Goal: Information Seeking & Learning: Learn about a topic

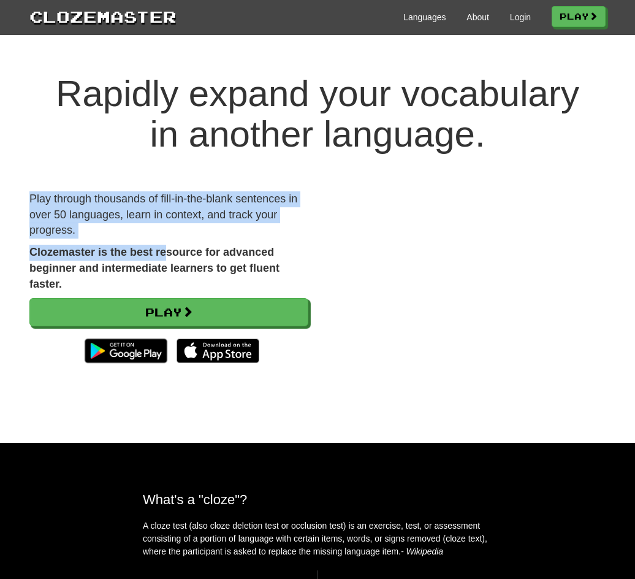
drag, startPoint x: 29, startPoint y: 196, endPoint x: 169, endPoint y: 247, distance: 149.3
click at [169, 247] on div "Rapidly expand your vocabulary in another language. Play through thousands of f…" at bounding box center [317, 246] width 635 height 394
click at [169, 247] on strong "Clozemaster is the best resource for advanced beginner and intermediate learner…" at bounding box center [154, 268] width 250 height 44
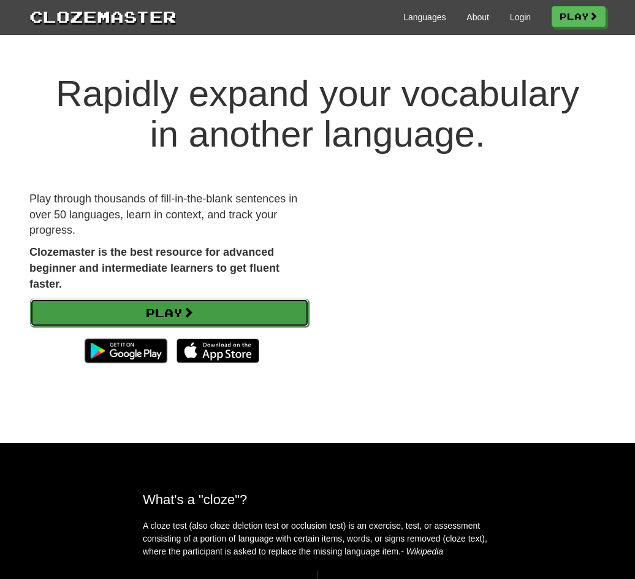
click at [191, 313] on span at bounding box center [188, 312] width 11 height 11
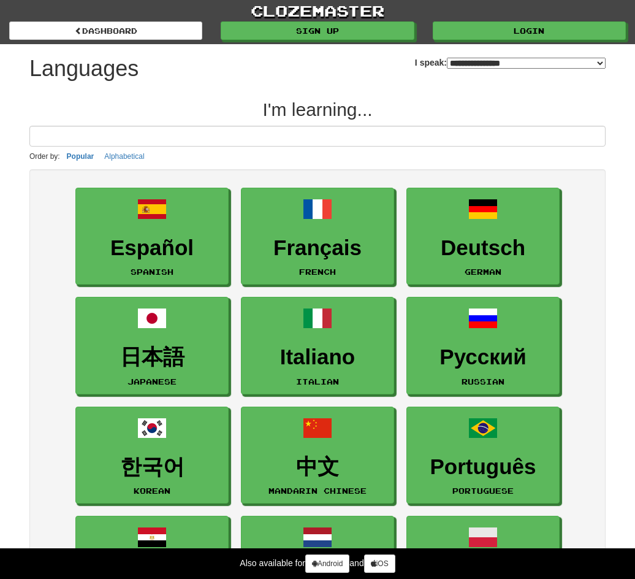
select select "*******"
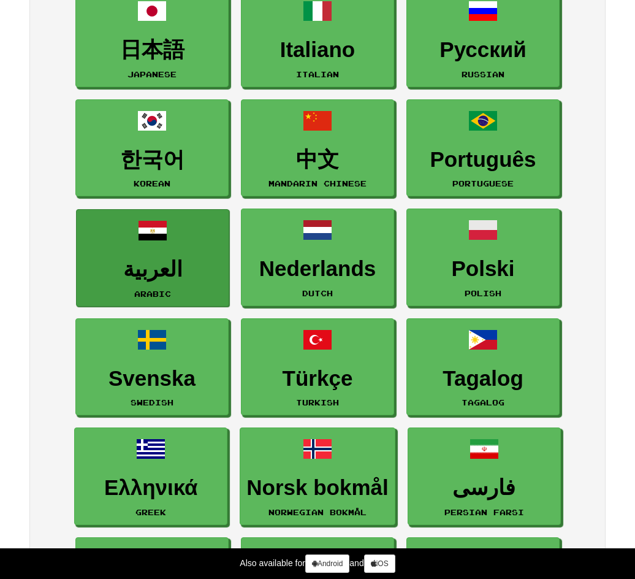
scroll to position [307, 0]
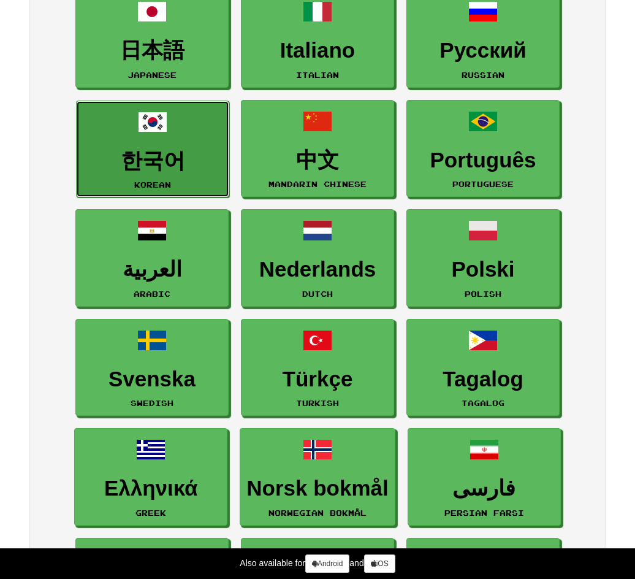
click at [143, 137] on link "한국어 Korean" at bounding box center [152, 149] width 153 height 97
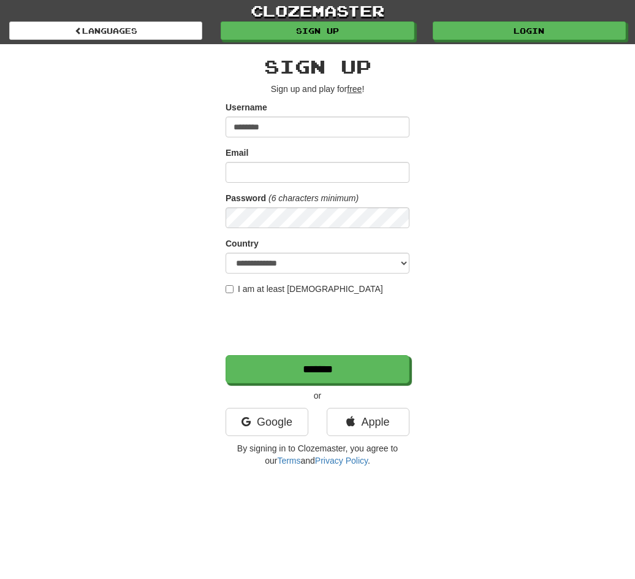
type input "********"
click at [281, 161] on div "Email" at bounding box center [318, 165] width 184 height 36
click at [281, 170] on input "Email" at bounding box center [318, 172] width 184 height 21
type input "**********"
click at [254, 254] on select "**********" at bounding box center [318, 263] width 184 height 21
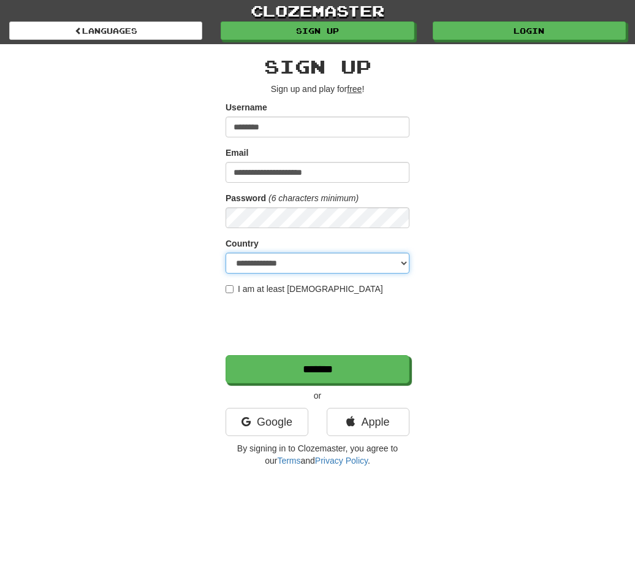
select select "**"
click at [226, 253] on select "**********" at bounding box center [318, 263] width 184 height 21
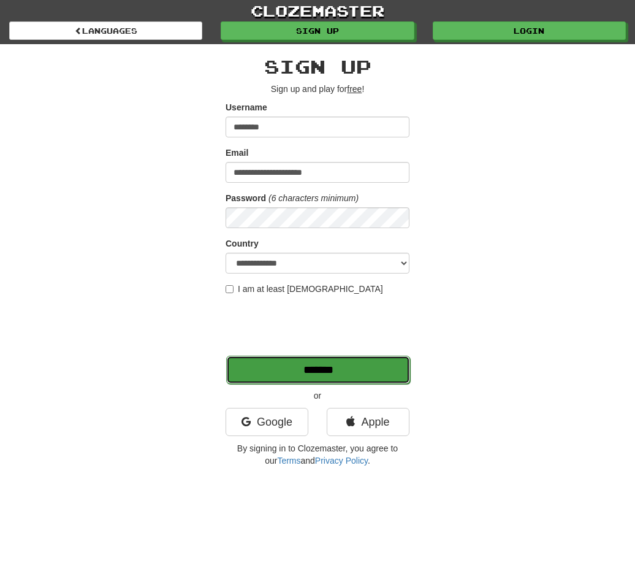
click at [386, 373] on input "*******" at bounding box center [318, 370] width 184 height 28
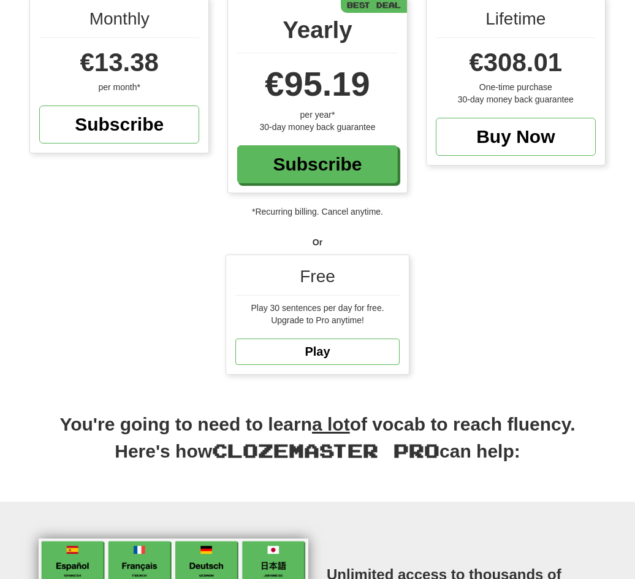
scroll to position [184, 0]
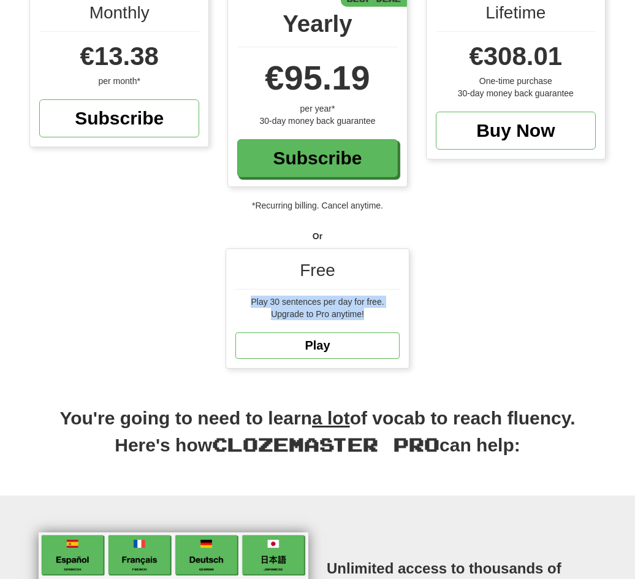
drag, startPoint x: 245, startPoint y: 293, endPoint x: 379, endPoint y: 305, distance: 134.1
click at [379, 305] on div "Free Play 30 sentences per day for free. Upgrade to Pro anytime! Play" at bounding box center [317, 308] width 183 height 119
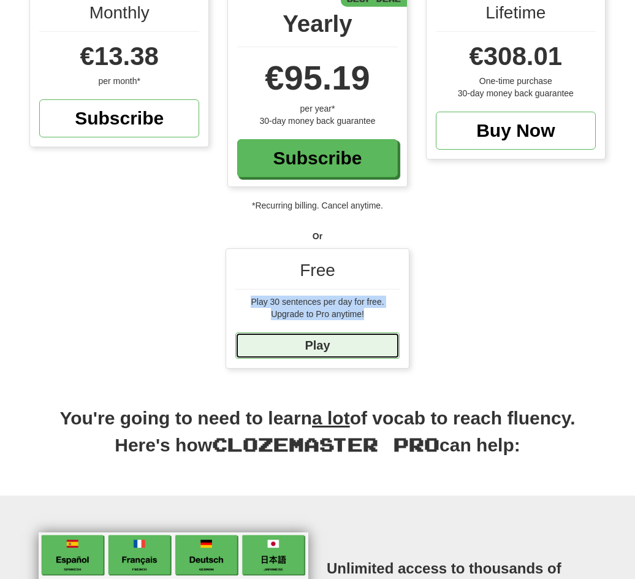
click at [365, 332] on link "Play" at bounding box center [317, 345] width 164 height 26
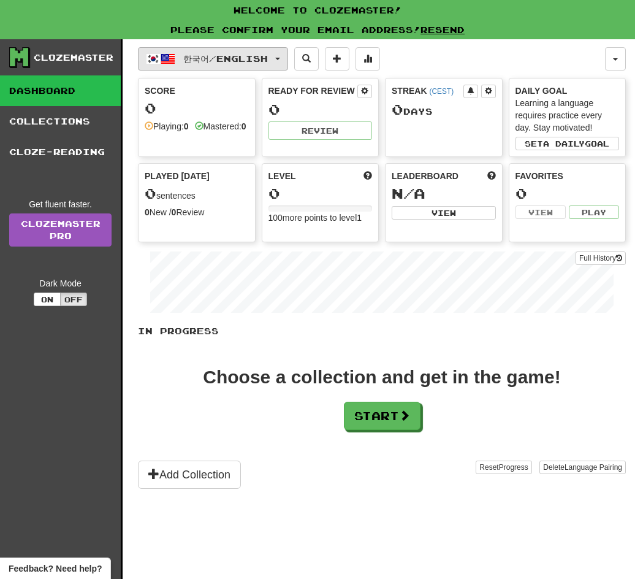
click at [281, 66] on button "한국어 / English" at bounding box center [213, 58] width 150 height 23
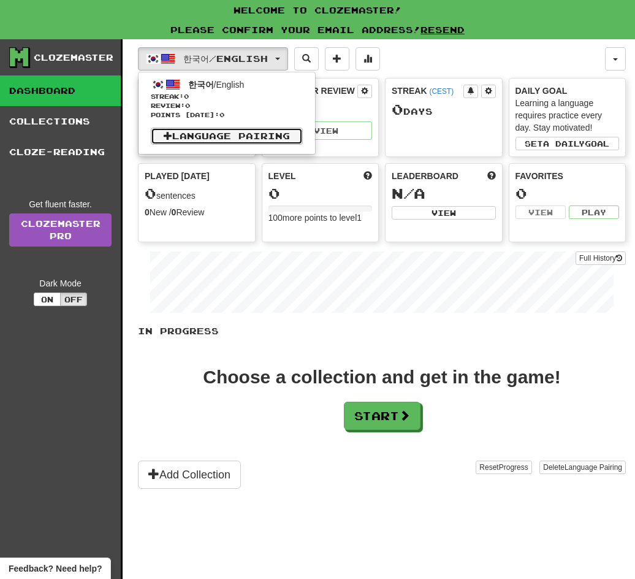
click at [228, 142] on link "Language Pairing" at bounding box center [227, 136] width 152 height 17
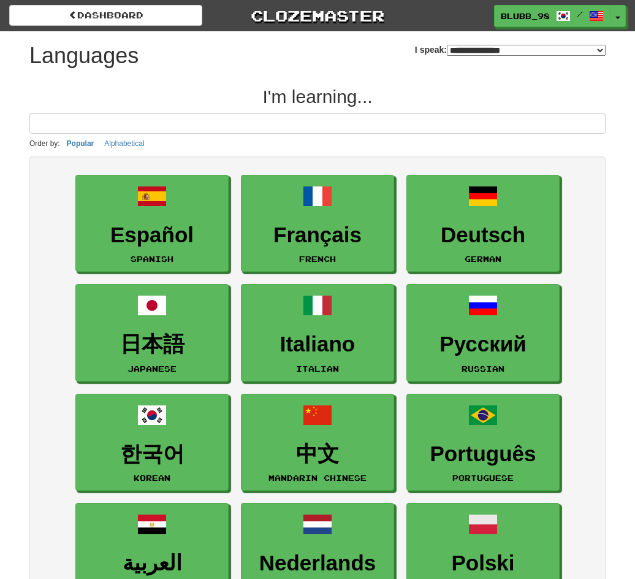
select select "*******"
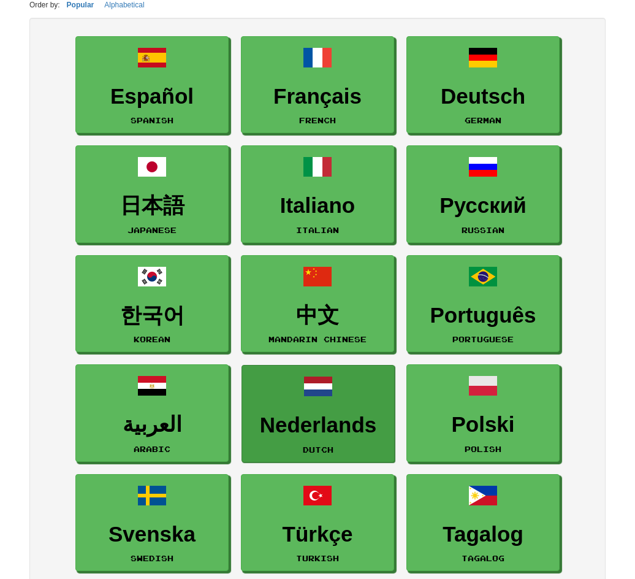
scroll to position [307, 0]
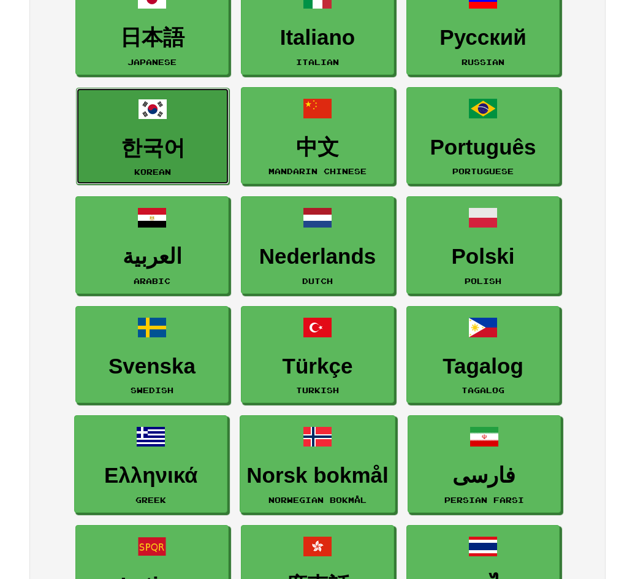
click at [169, 132] on link "한국어 Korean" at bounding box center [152, 136] width 153 height 97
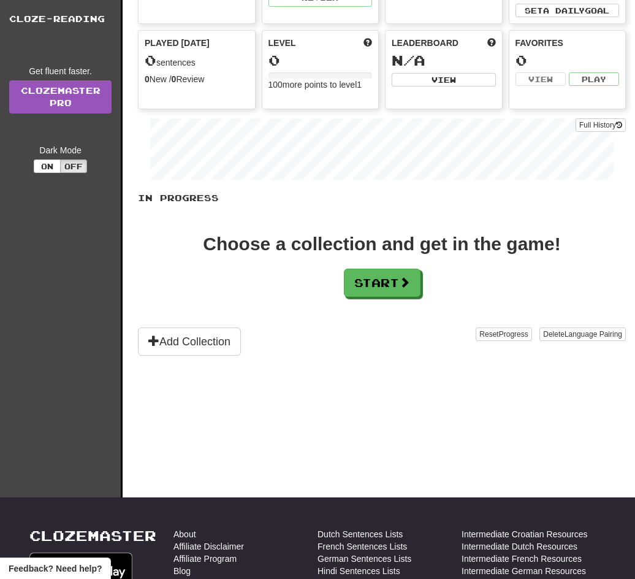
scroll to position [123, 0]
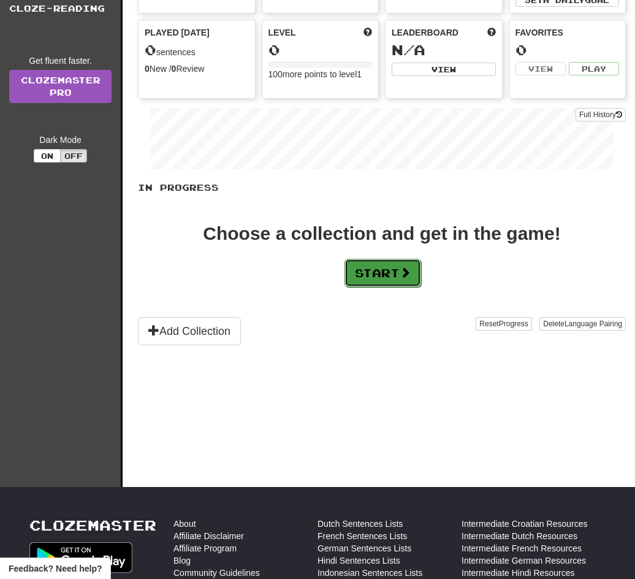
click at [367, 267] on button "Start" at bounding box center [383, 273] width 77 height 28
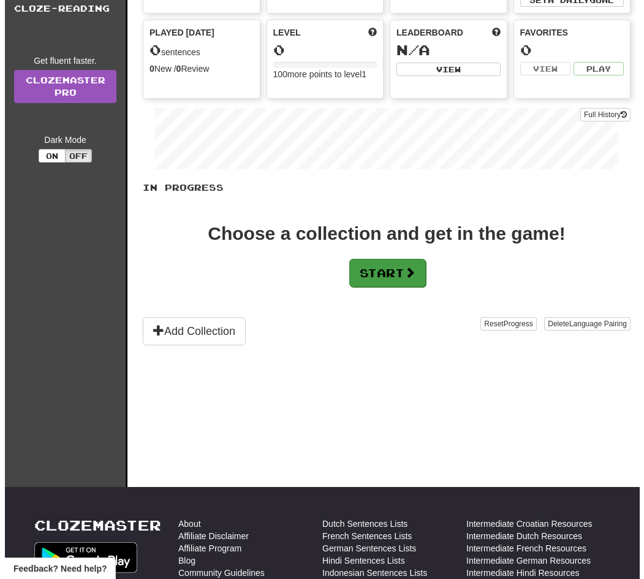
scroll to position [0, 0]
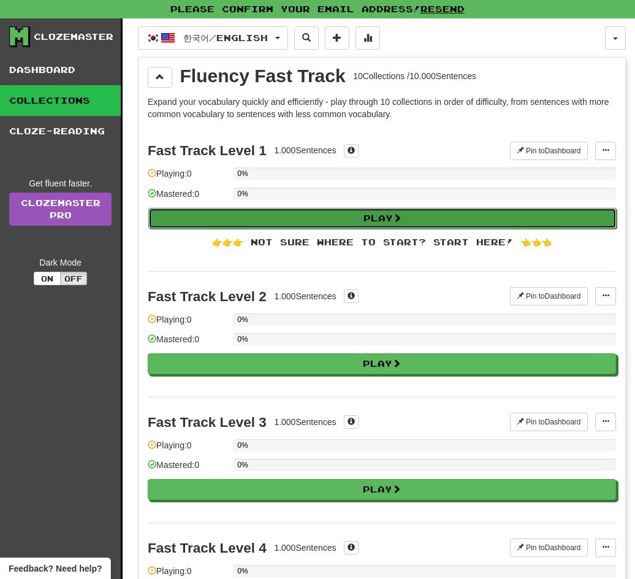
click at [247, 217] on button "Play" at bounding box center [382, 218] width 468 height 21
select select "**"
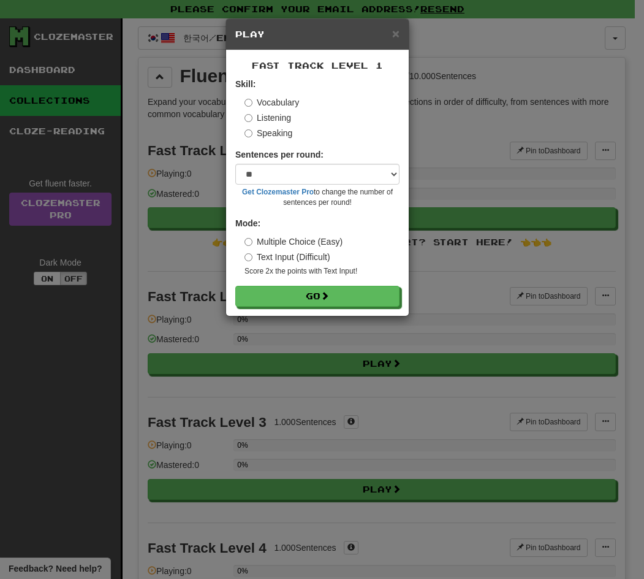
click at [322, 257] on label "Text Input (Difficult)" at bounding box center [288, 257] width 86 height 12
click at [314, 181] on select "* ** ** ** ** ** *** ********" at bounding box center [317, 174] width 164 height 21
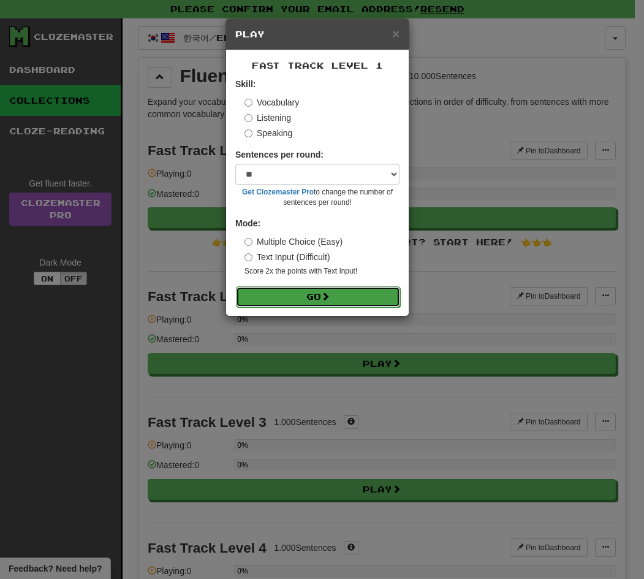
click at [313, 300] on button "Go" at bounding box center [318, 296] width 164 height 21
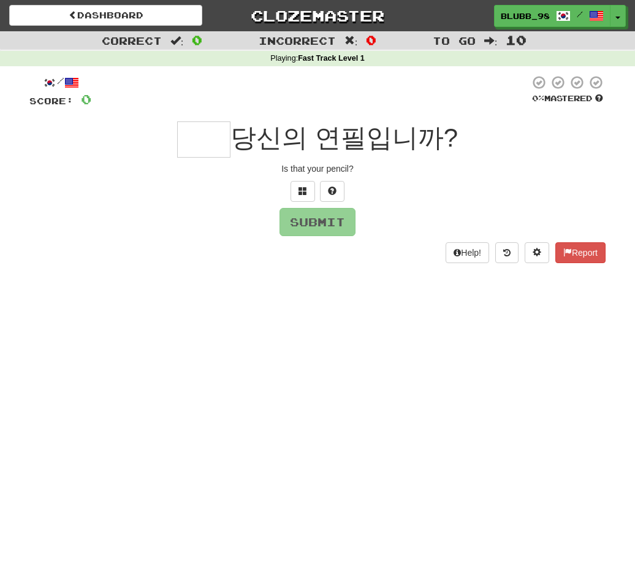
click at [221, 143] on input "text" at bounding box center [203, 139] width 53 height 36
click at [302, 192] on span at bounding box center [303, 190] width 9 height 9
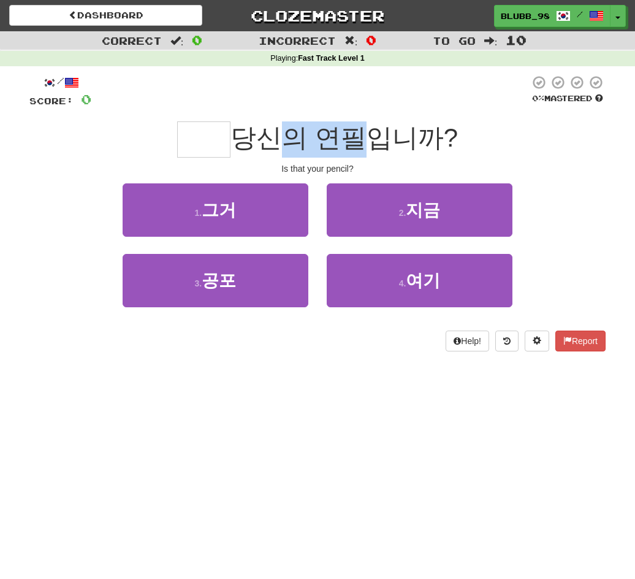
drag, startPoint x: 256, startPoint y: 135, endPoint x: 335, endPoint y: 140, distance: 79.3
click at [335, 140] on span "당신의 연필입니까?" at bounding box center [343, 137] width 227 height 29
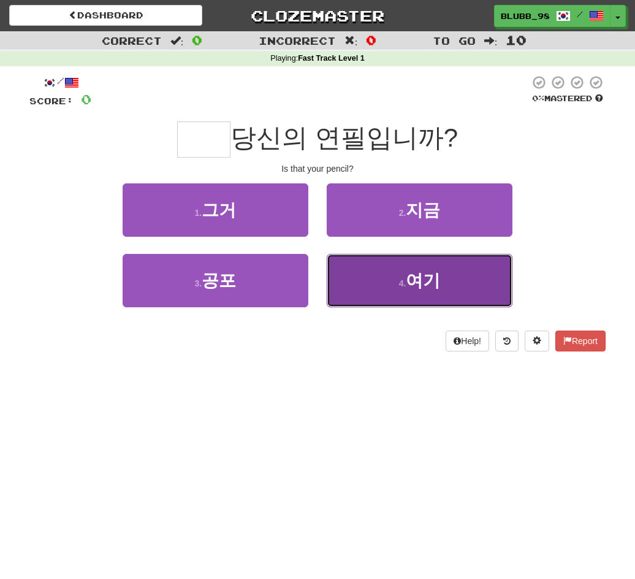
click at [428, 273] on span "여기" at bounding box center [423, 280] width 34 height 19
type input "**"
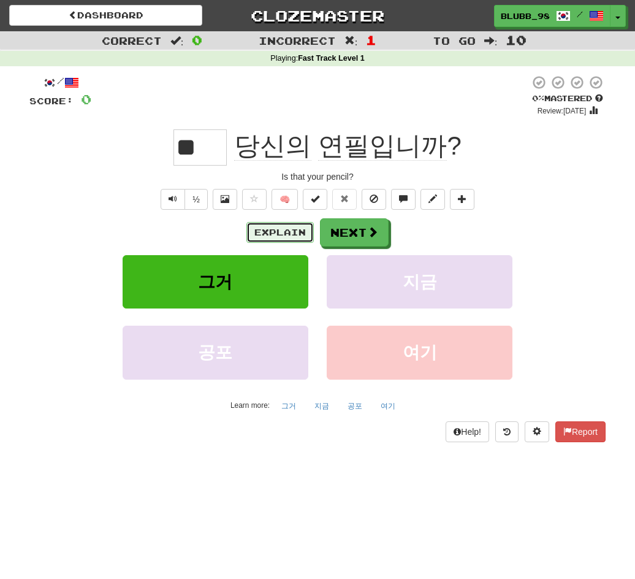
click at [279, 235] on button "Explain" at bounding box center [279, 232] width 67 height 21
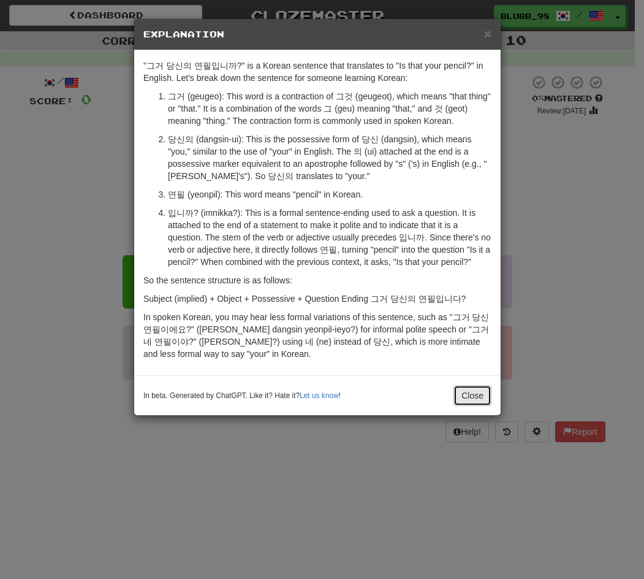
click at [475, 396] on button "Close" at bounding box center [473, 395] width 38 height 21
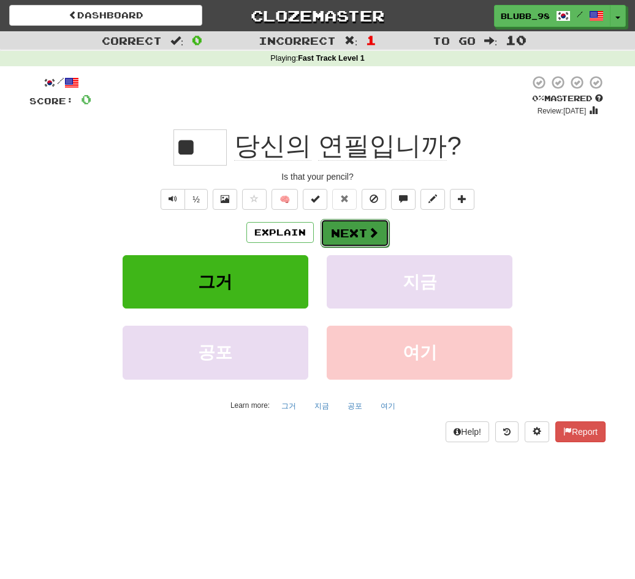
click at [368, 236] on span at bounding box center [373, 232] width 11 height 11
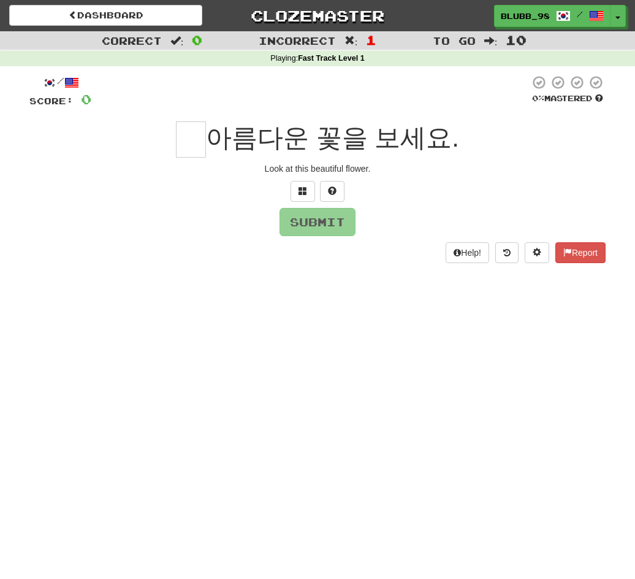
click at [289, 188] on div at bounding box center [317, 191] width 576 height 21
click at [295, 192] on button at bounding box center [303, 191] width 25 height 21
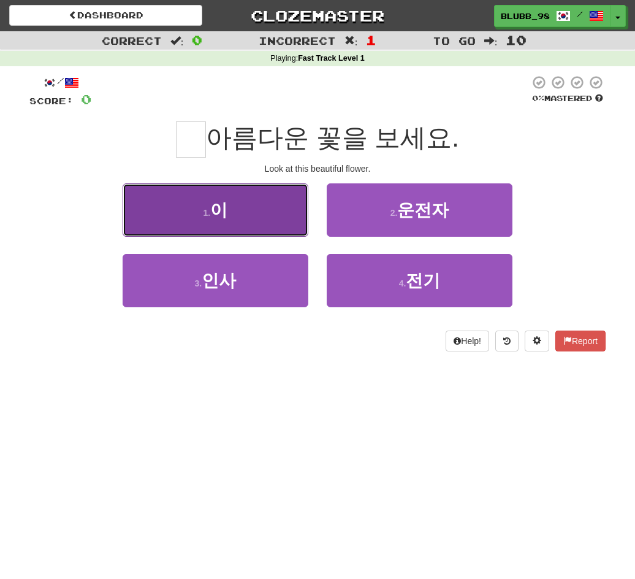
click at [285, 227] on button "1 . 이" at bounding box center [216, 209] width 186 height 53
type input "*"
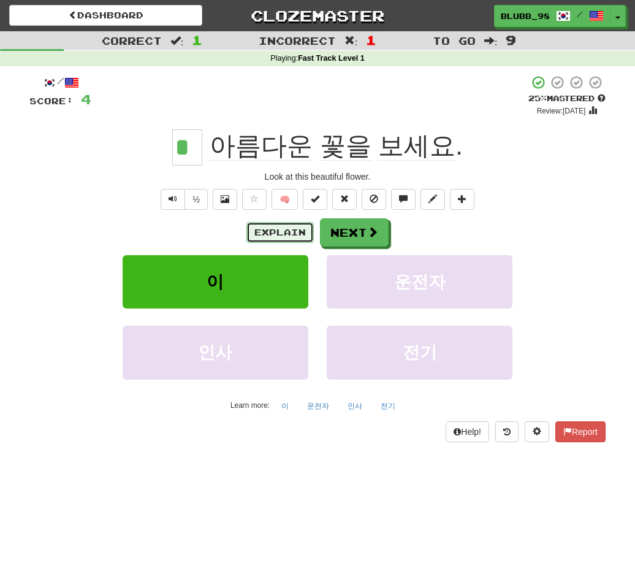
click at [292, 229] on button "Explain" at bounding box center [279, 232] width 67 height 21
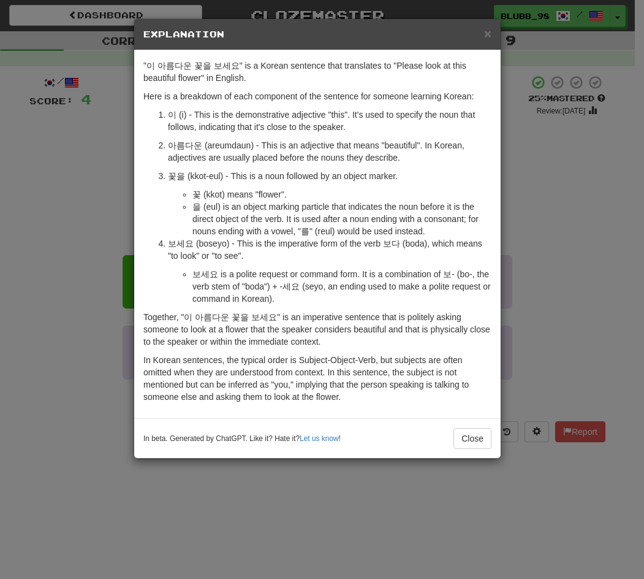
click at [497, 186] on div ""이 아름다운 꽃을 보세요" is a Korean sentence that translates to "Please look at this be…" at bounding box center [317, 234] width 367 height 368
click at [479, 429] on button "Close" at bounding box center [473, 438] width 38 height 21
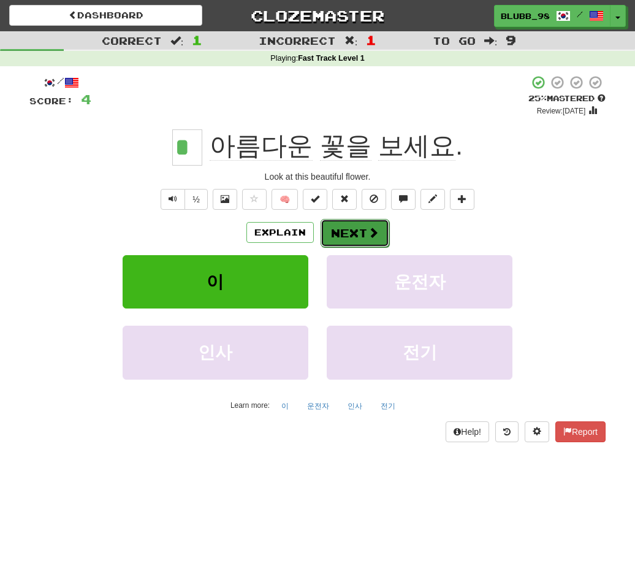
click at [367, 240] on button "Next" at bounding box center [355, 233] width 69 height 28
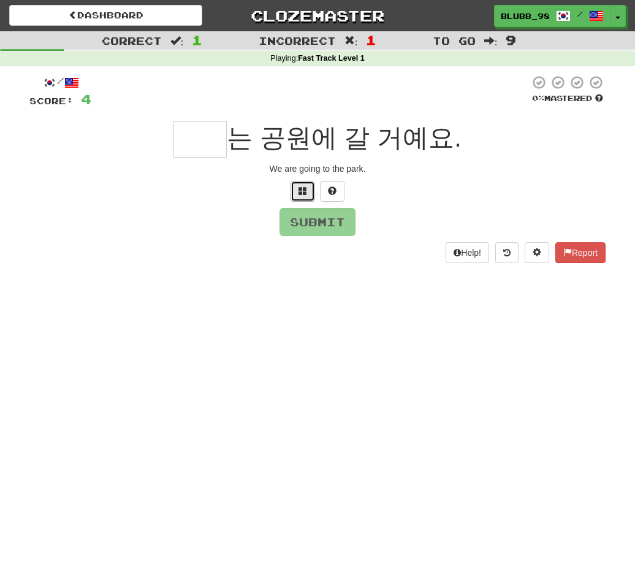
click at [295, 197] on button at bounding box center [303, 191] width 25 height 21
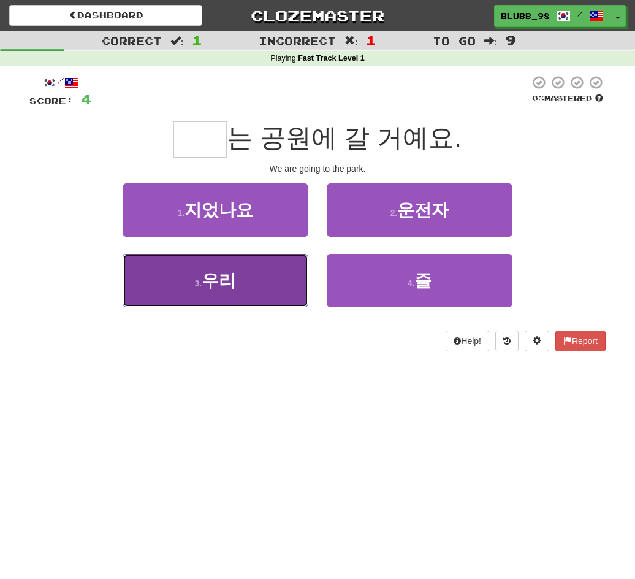
click at [251, 283] on button "3 . 우리" at bounding box center [216, 280] width 186 height 53
type input "**"
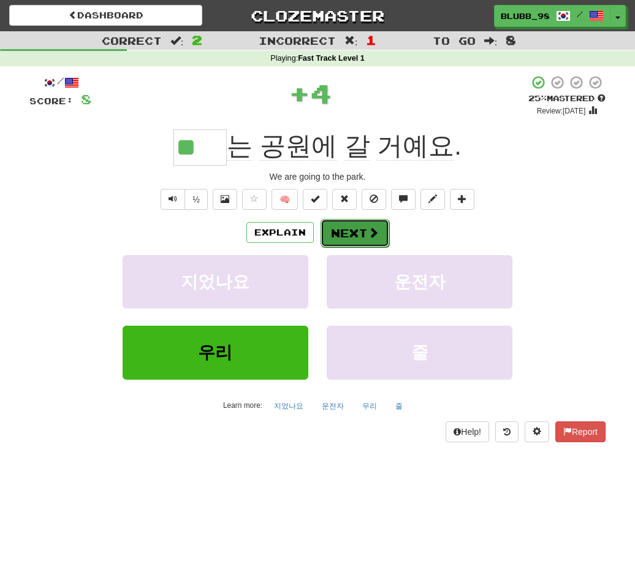
click at [340, 236] on button "Next" at bounding box center [355, 233] width 69 height 28
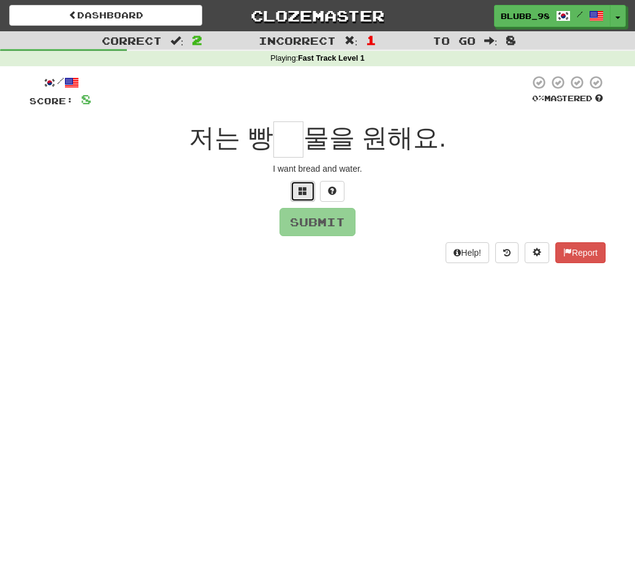
click at [308, 198] on button at bounding box center [303, 191] width 25 height 21
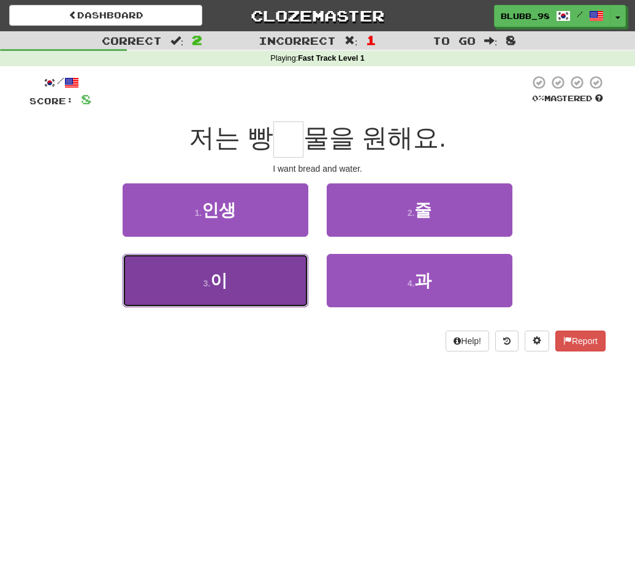
click at [278, 283] on button "3 . 이" at bounding box center [216, 280] width 186 height 53
type input "*"
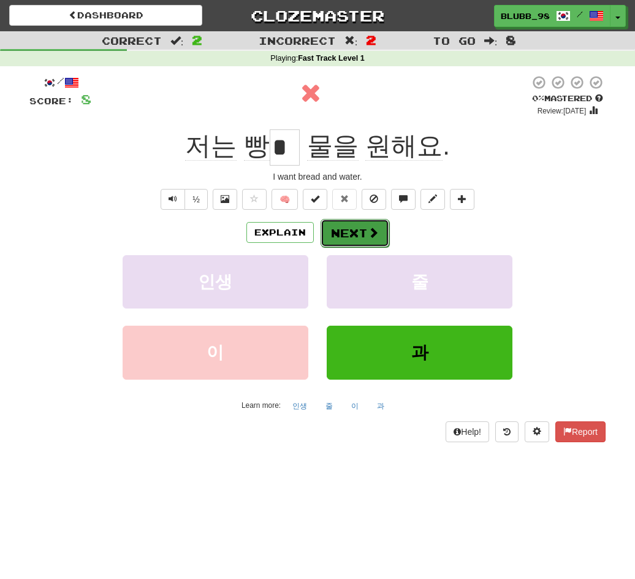
click at [359, 237] on button "Next" at bounding box center [355, 233] width 69 height 28
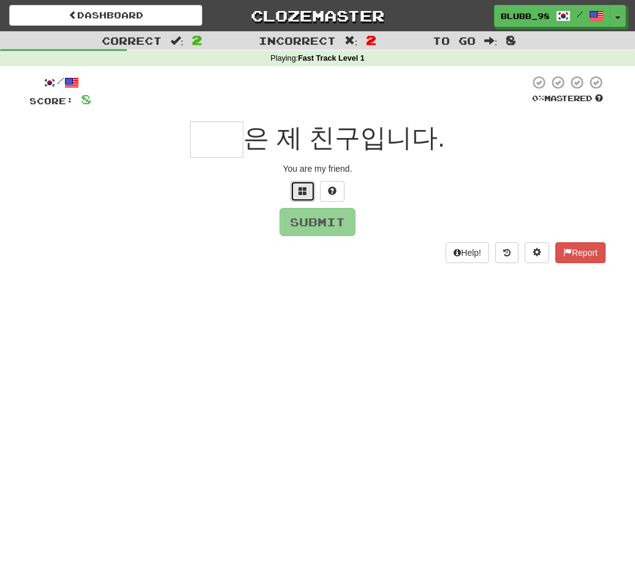
click at [310, 189] on button at bounding box center [303, 191] width 25 height 21
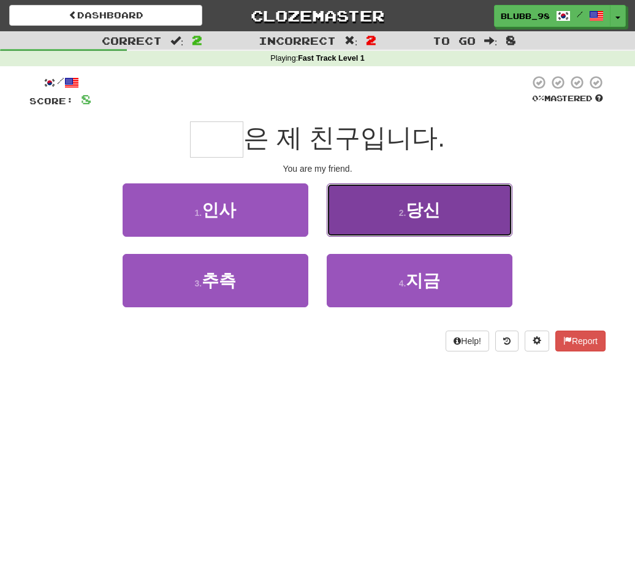
click at [357, 226] on button "2 . 당신" at bounding box center [420, 209] width 186 height 53
type input "**"
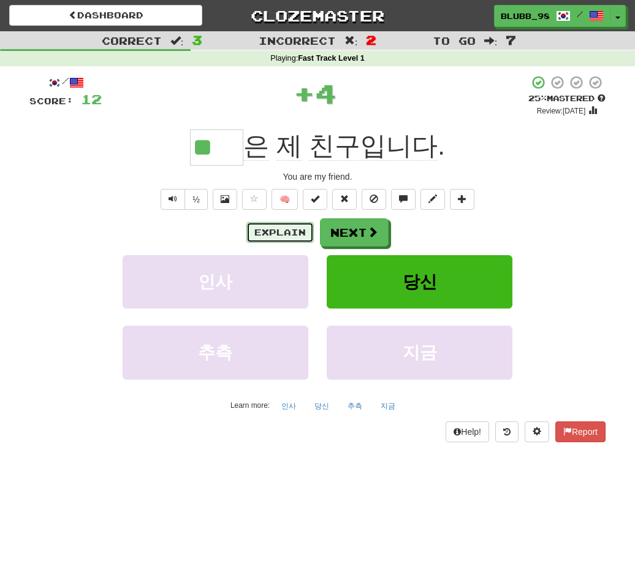
click at [289, 230] on button "Explain" at bounding box center [279, 232] width 67 height 21
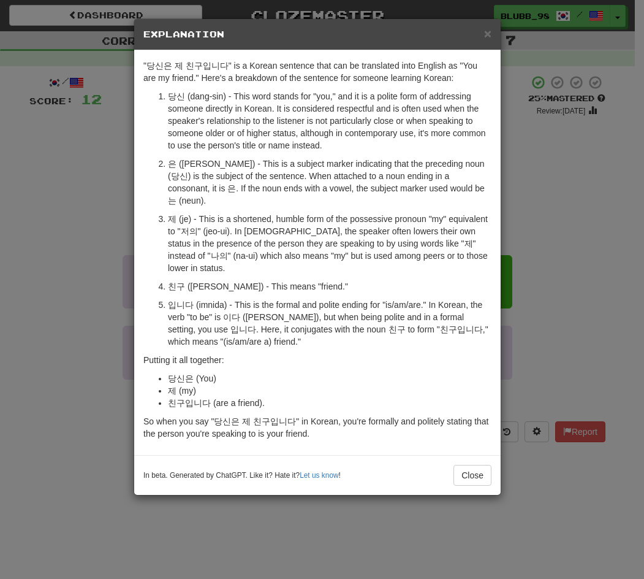
click at [476, 467] on div "In beta. Generated by ChatGPT. Like it? Hate it? Let us know ! Close" at bounding box center [317, 475] width 367 height 40
click at [468, 465] on button "Close" at bounding box center [473, 475] width 38 height 21
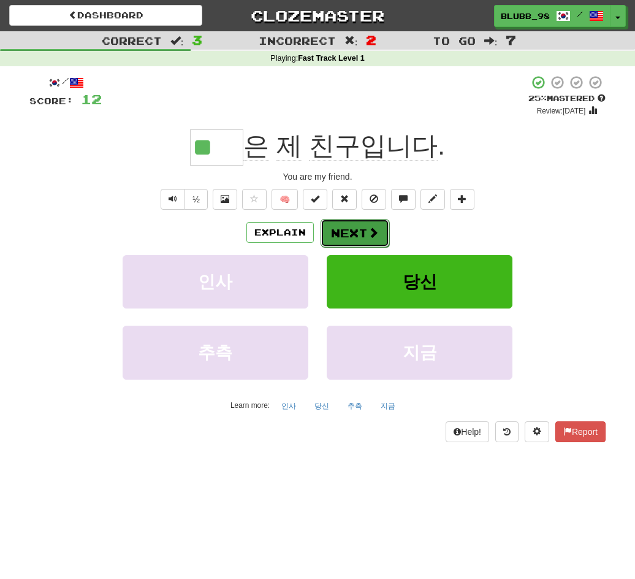
click at [350, 232] on button "Next" at bounding box center [355, 233] width 69 height 28
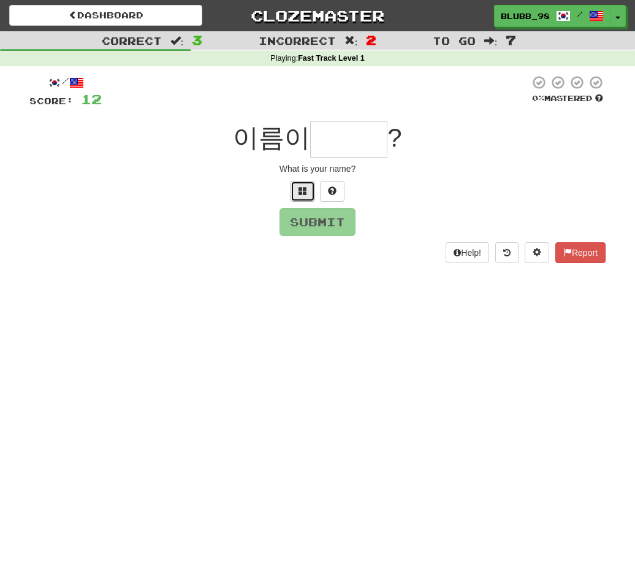
click at [296, 186] on button at bounding box center [303, 191] width 25 height 21
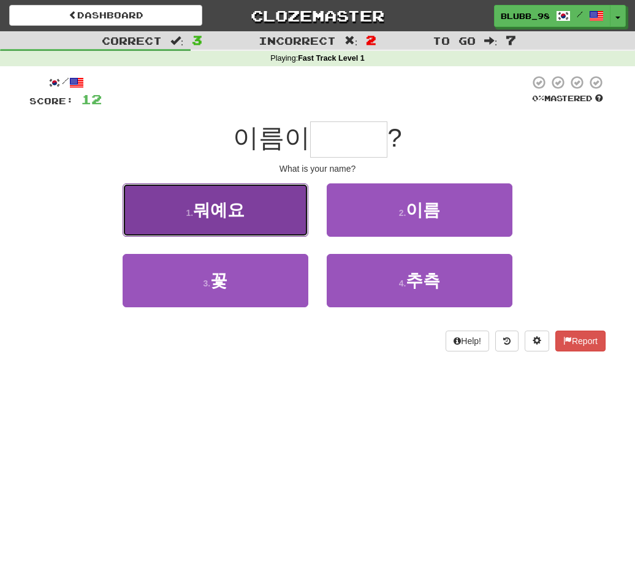
click at [257, 197] on button "1 . 뭐예요" at bounding box center [216, 209] width 186 height 53
type input "***"
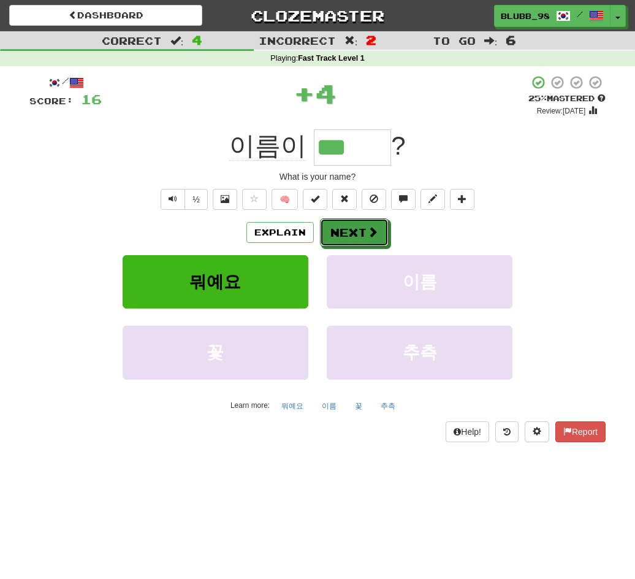
click at [371, 237] on span at bounding box center [372, 231] width 11 height 11
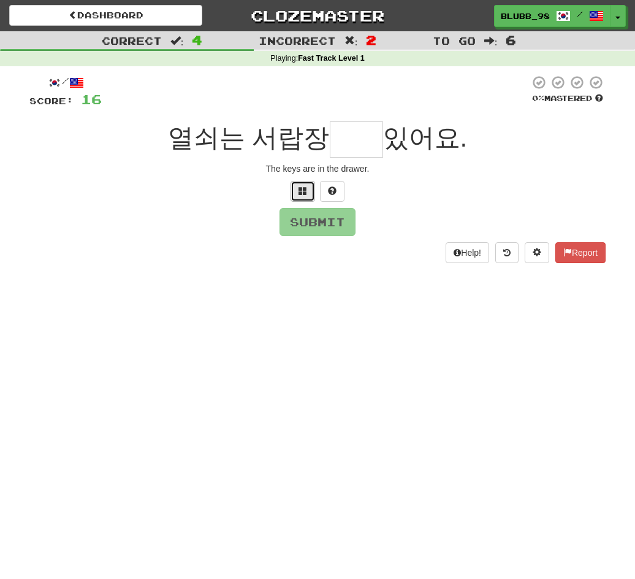
click at [307, 199] on button at bounding box center [303, 191] width 25 height 21
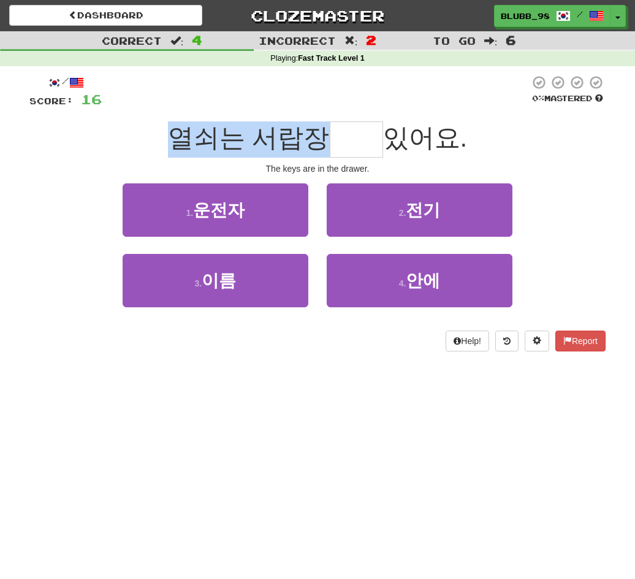
drag, startPoint x: 167, startPoint y: 143, endPoint x: 314, endPoint y: 142, distance: 147.1
click at [314, 142] on div "열쇠는 서랍장 있어요." at bounding box center [317, 139] width 576 height 36
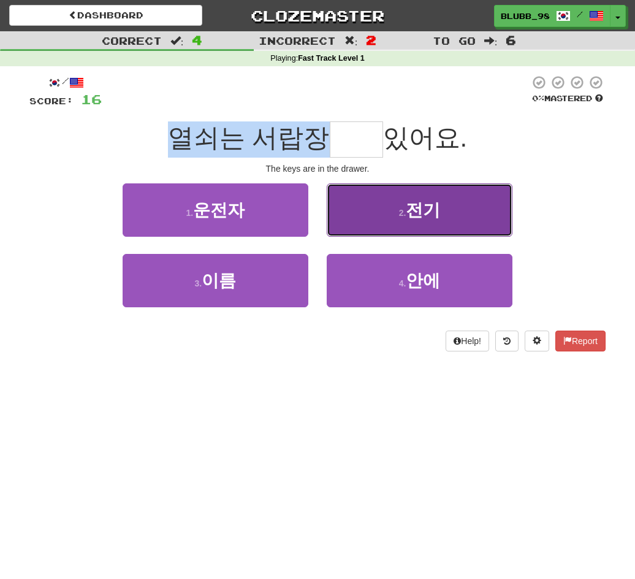
click at [370, 211] on button "2 . 전기" at bounding box center [420, 209] width 186 height 53
type input "**"
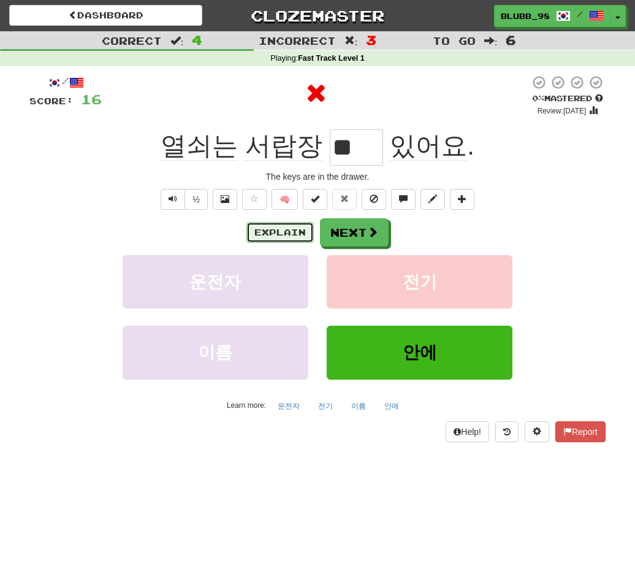
click at [275, 242] on button "Explain" at bounding box center [279, 232] width 67 height 21
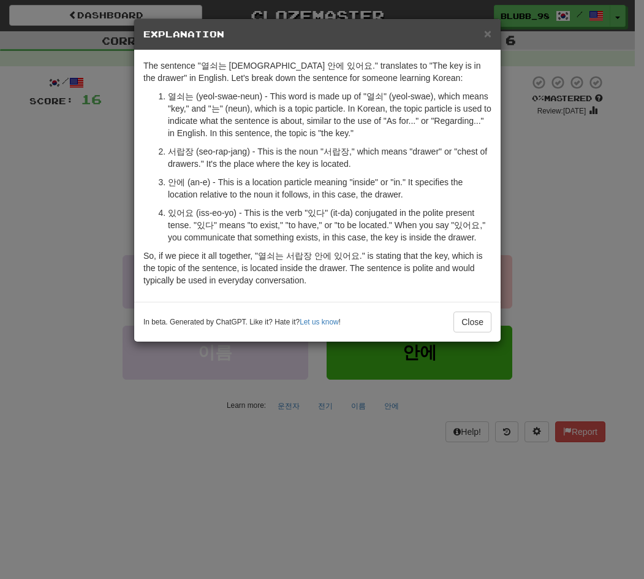
click at [436, 204] on ol "열쇠는 (yeol-swae-neun) - This word is made up of "열쇠" (yeol-swae), which means "k…" at bounding box center [317, 166] width 348 height 153
click at [467, 320] on button "Close" at bounding box center [473, 321] width 38 height 21
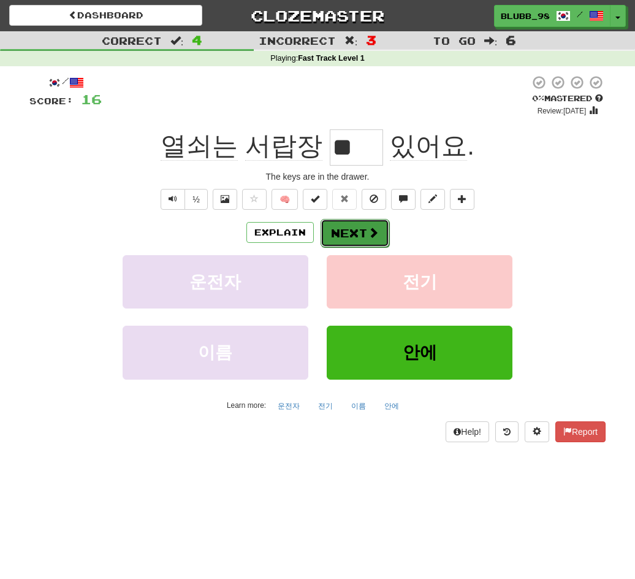
click at [363, 244] on button "Next" at bounding box center [355, 233] width 69 height 28
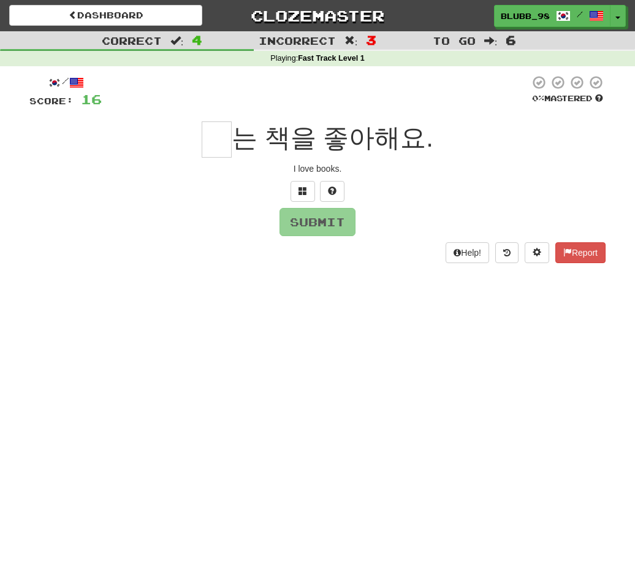
click at [308, 177] on div "/ Score: 16 0 % Mastered 는 책을 좋아해요. I love books. Submit Help! Report" at bounding box center [317, 169] width 576 height 188
click at [302, 185] on button at bounding box center [303, 191] width 25 height 21
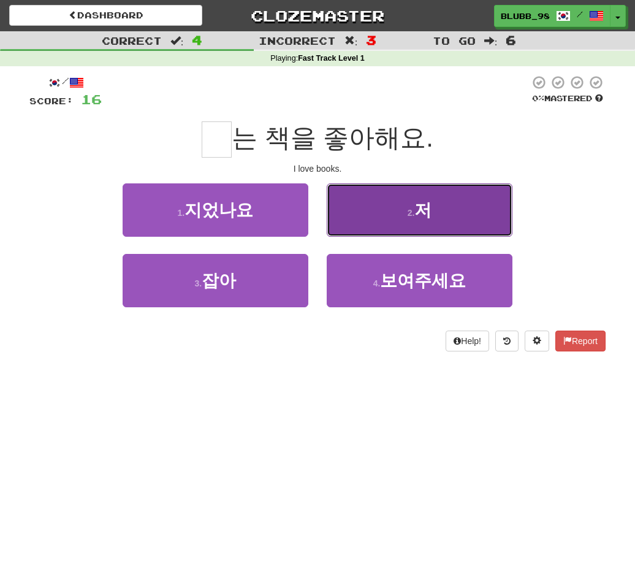
click at [357, 213] on button "2 . 저" at bounding box center [420, 209] width 186 height 53
type input "*"
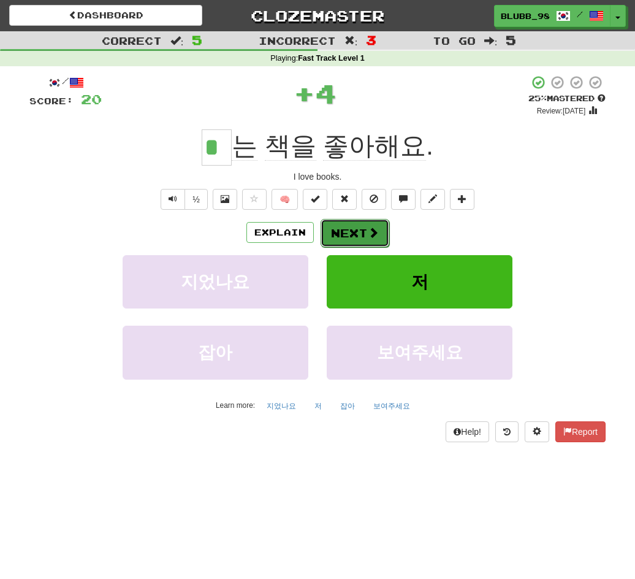
click at [361, 232] on button "Next" at bounding box center [355, 233] width 69 height 28
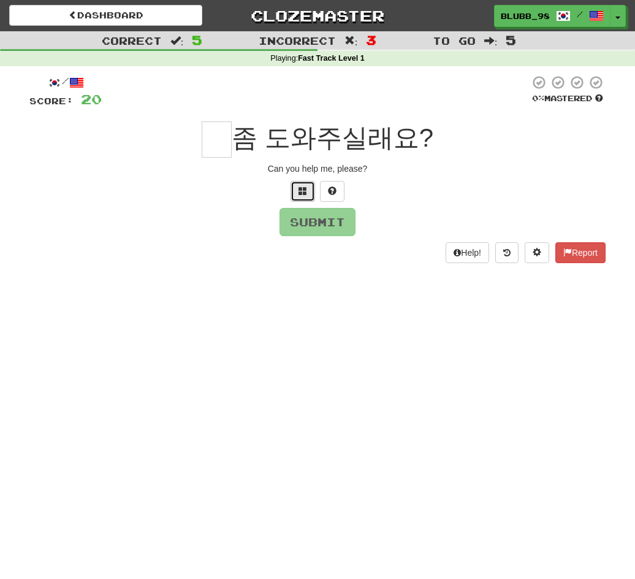
click at [303, 195] on span at bounding box center [303, 190] width 9 height 9
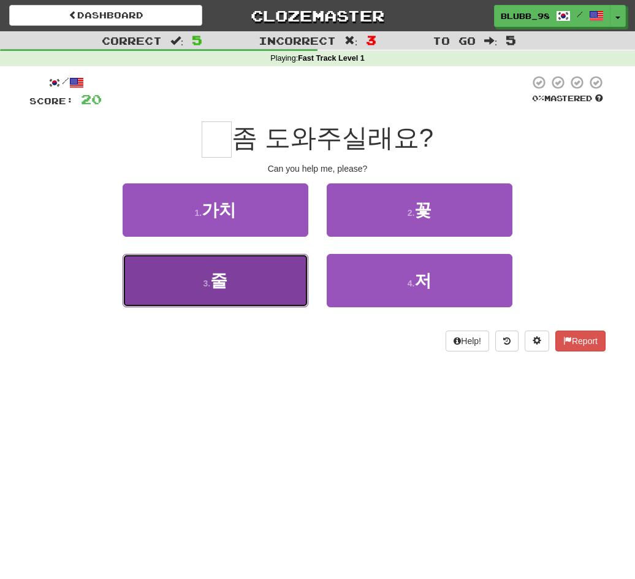
click at [289, 288] on button "3 . 줄" at bounding box center [216, 280] width 186 height 53
type input "*"
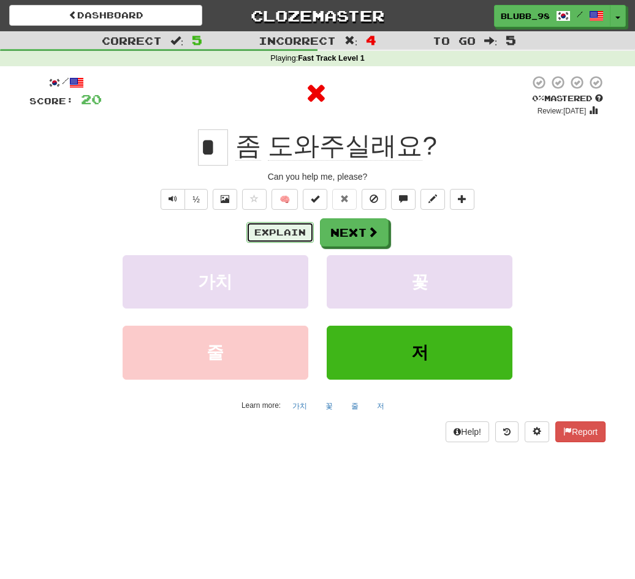
click at [280, 241] on button "Explain" at bounding box center [279, 232] width 67 height 21
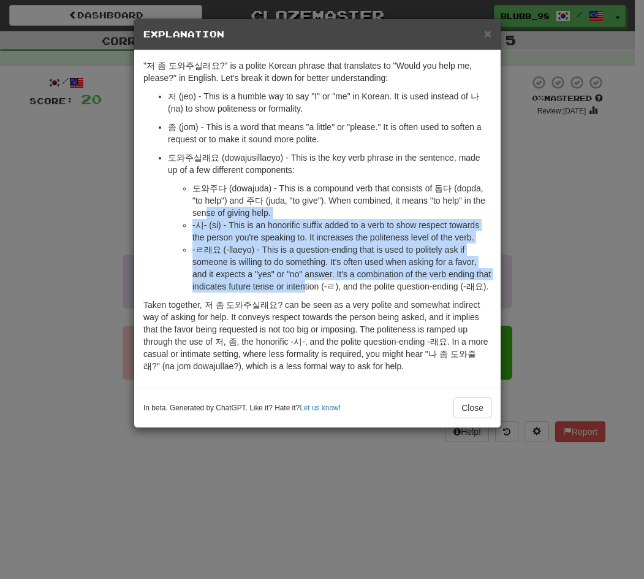
drag, startPoint x: 226, startPoint y: 210, endPoint x: 292, endPoint y: 283, distance: 98.5
click at [303, 280] on ul "도와주다 (dowajuda) - This is a compound verb that consists of 돕다 (dopda, "to help"…" at bounding box center [330, 237] width 324 height 110
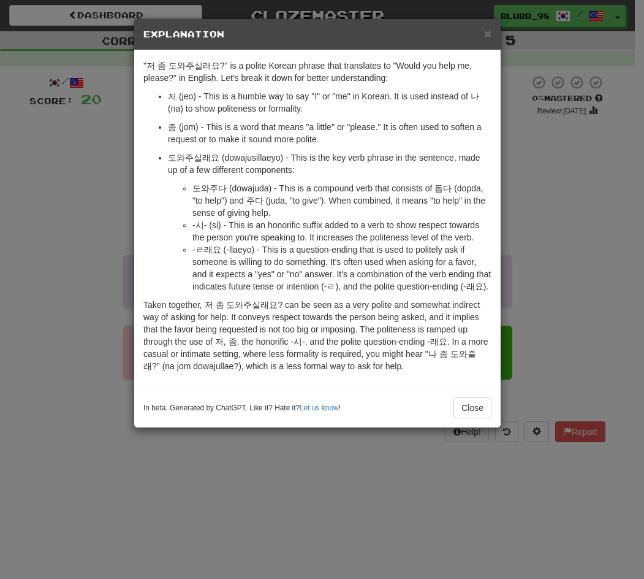
click at [201, 311] on p "Taken together, 저 좀 도와주실래요? can be seen as a very polite and somewhat indirect …" at bounding box center [317, 336] width 348 height 74
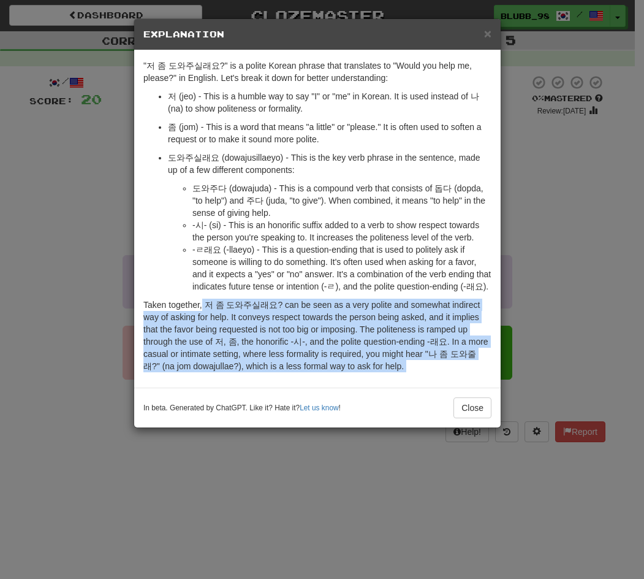
drag, startPoint x: 201, startPoint y: 310, endPoint x: 398, endPoint y: 362, distance: 203.6
click at [398, 362] on p "Taken together, 저 좀 도와주실래요? can be seen as a very polite and somewhat indirect …" at bounding box center [317, 336] width 348 height 74
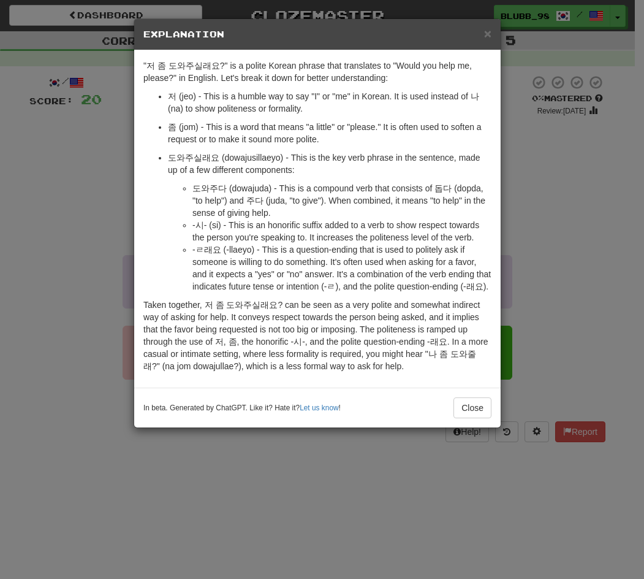
click at [538, 177] on div "× Explanation "저 좀 도와주실래요?" is a polite Korean phrase that translates to "Would…" at bounding box center [322, 289] width 644 height 579
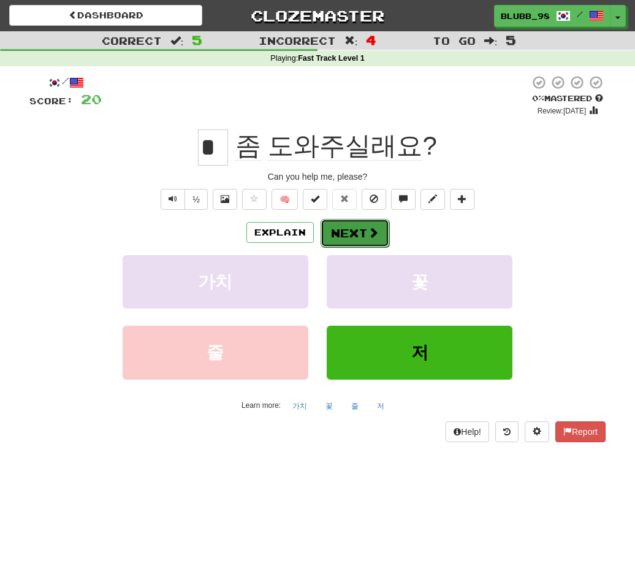
click at [347, 241] on button "Next" at bounding box center [355, 233] width 69 height 28
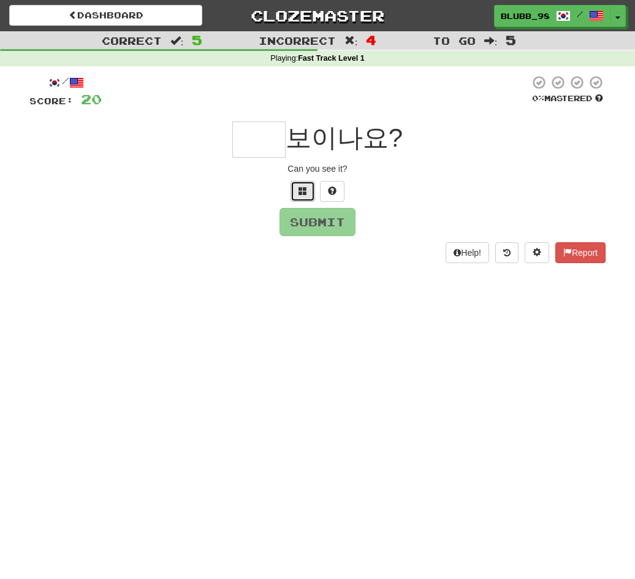
click at [301, 181] on button at bounding box center [303, 191] width 25 height 21
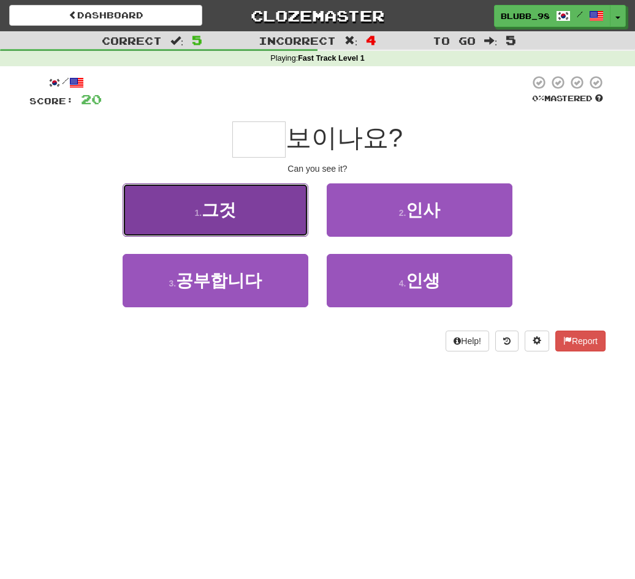
click at [270, 227] on button "1 . 그것" at bounding box center [216, 209] width 186 height 53
type input "**"
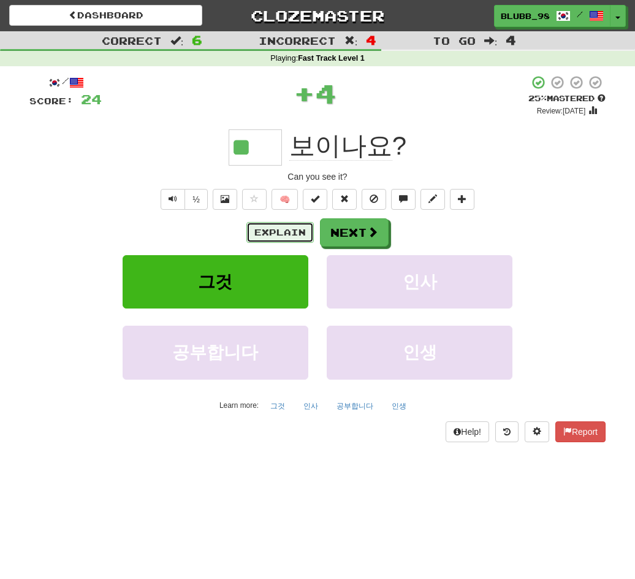
click at [269, 229] on button "Explain" at bounding box center [279, 232] width 67 height 21
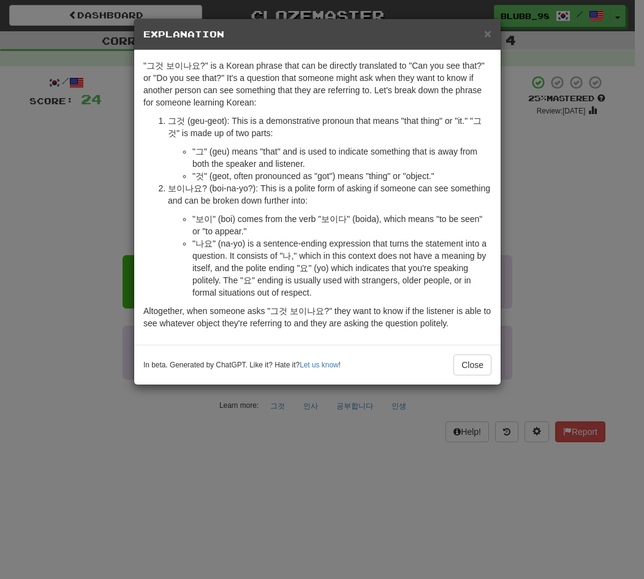
click at [533, 219] on div "× Explanation "그것 보이나요?" is a Korean phrase that can be directly translated to …" at bounding box center [322, 289] width 644 height 579
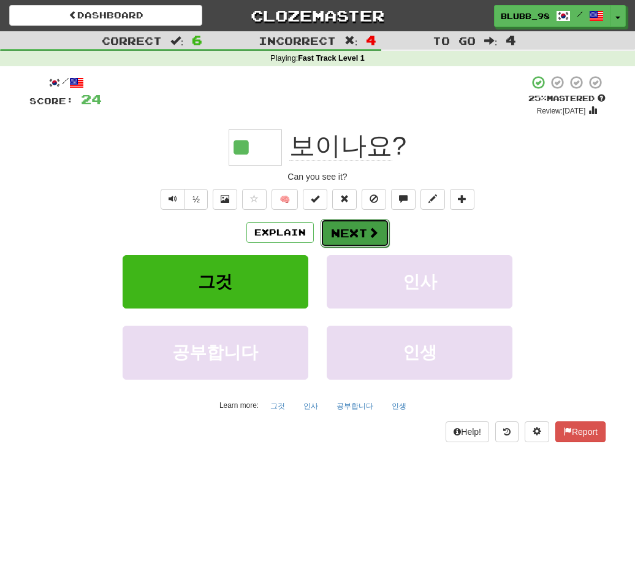
click at [372, 227] on span at bounding box center [373, 232] width 11 height 11
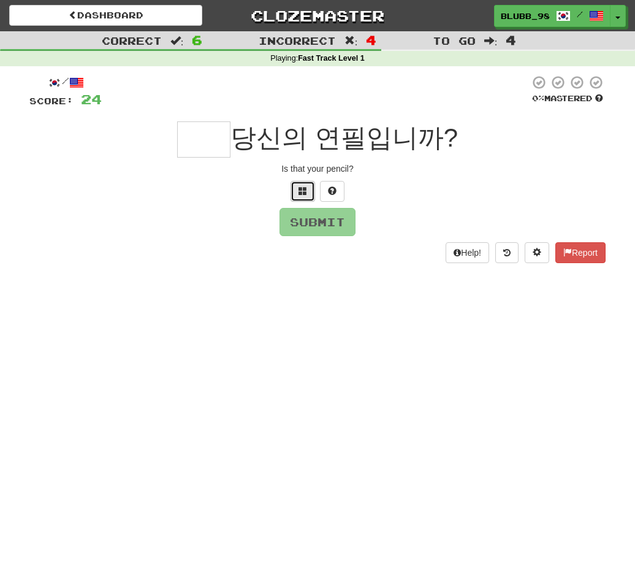
click at [305, 194] on span at bounding box center [303, 190] width 9 height 9
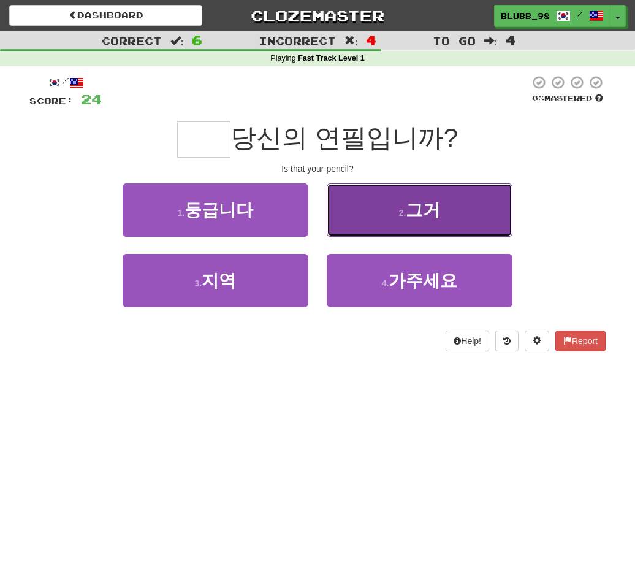
click at [409, 227] on button "2 . 그거" at bounding box center [420, 209] width 186 height 53
type input "**"
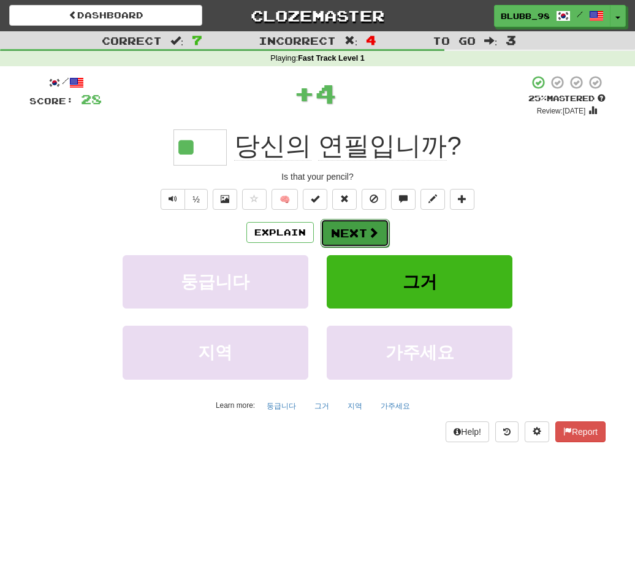
click at [359, 237] on button "Next" at bounding box center [355, 233] width 69 height 28
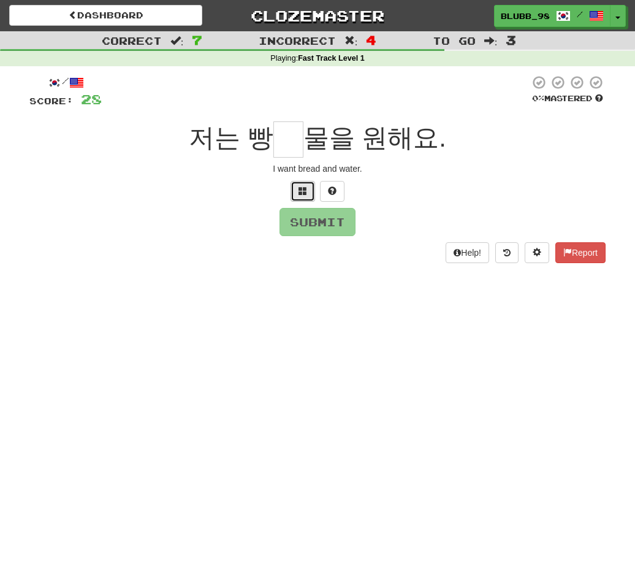
click at [304, 191] on span at bounding box center [303, 190] width 9 height 9
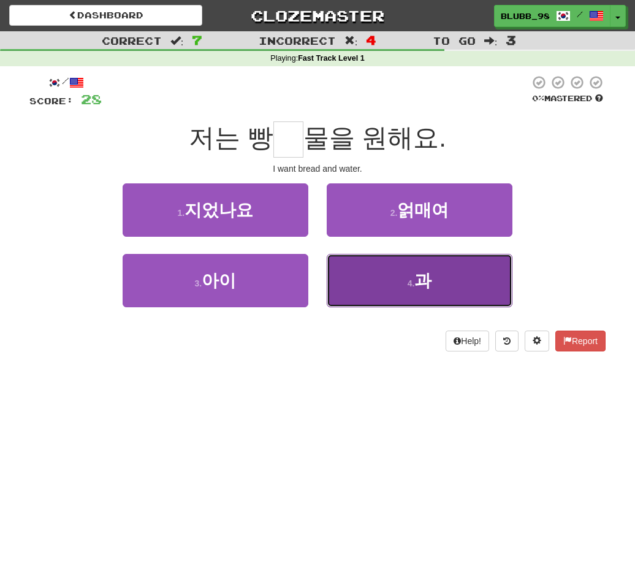
click at [388, 281] on button "4 . 과" at bounding box center [420, 280] width 186 height 53
type input "*"
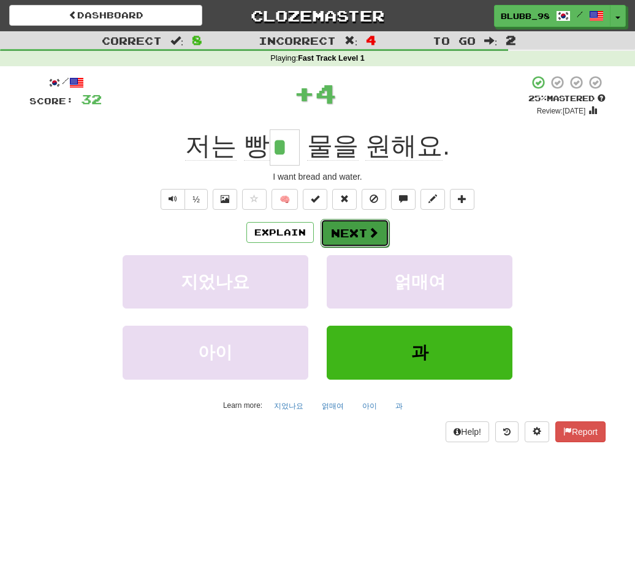
click at [360, 226] on button "Next" at bounding box center [355, 233] width 69 height 28
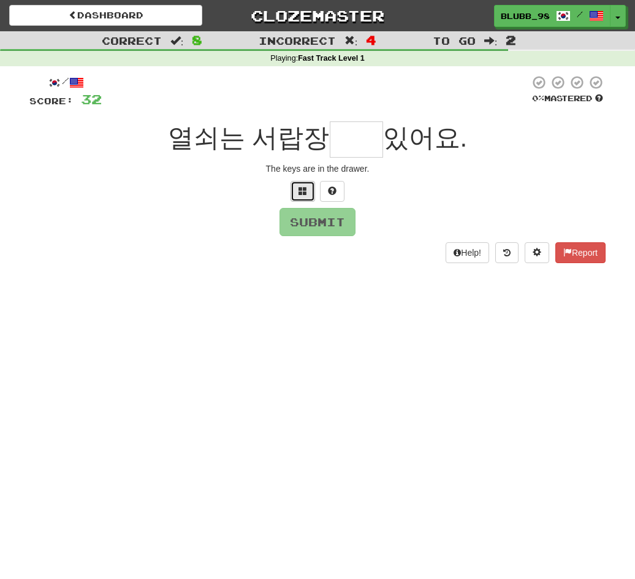
click at [303, 193] on span at bounding box center [303, 190] width 9 height 9
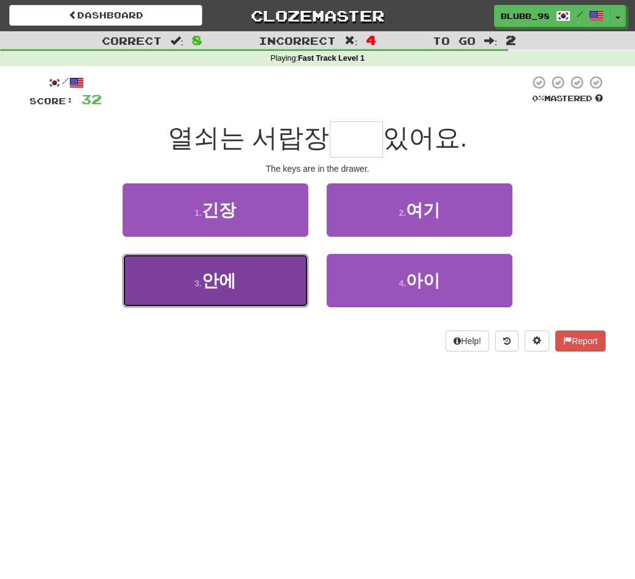
click at [262, 275] on button "3 . 안에" at bounding box center [216, 280] width 186 height 53
type input "**"
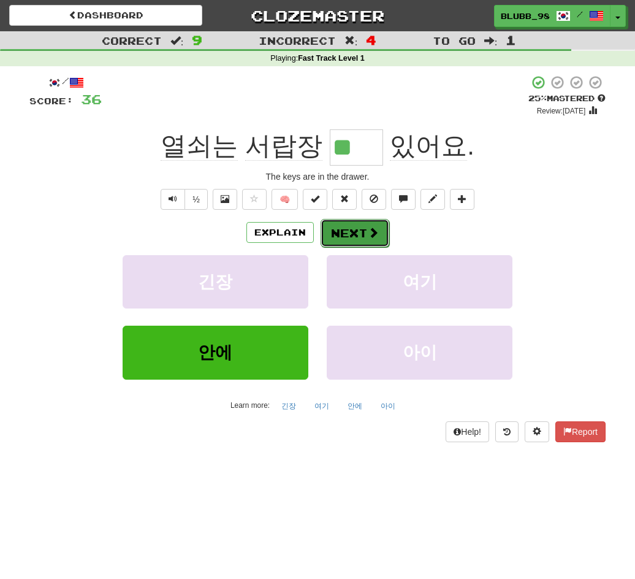
click at [362, 228] on button "Next" at bounding box center [355, 233] width 69 height 28
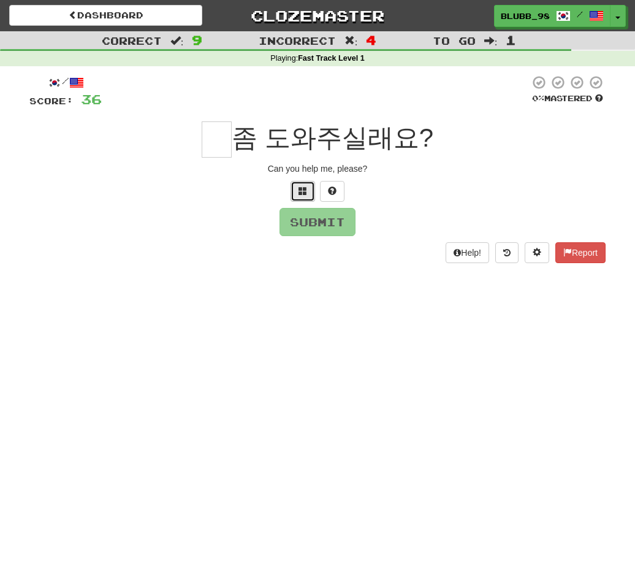
click at [296, 183] on button at bounding box center [303, 191] width 25 height 21
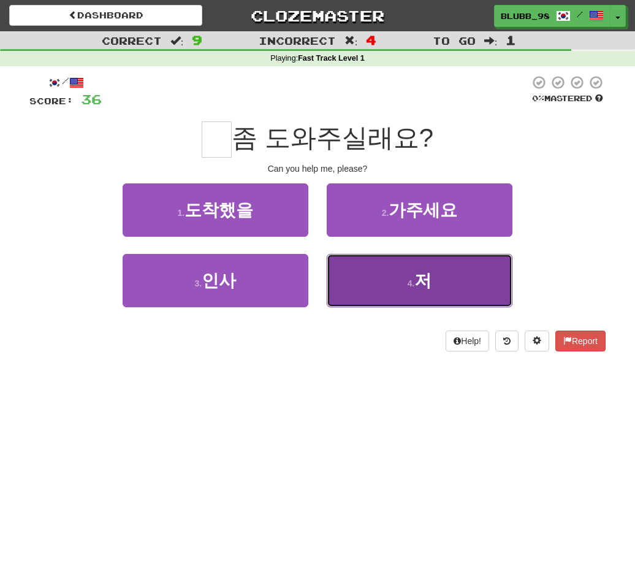
click at [415, 290] on button "4 . 저" at bounding box center [420, 280] width 186 height 53
type input "*"
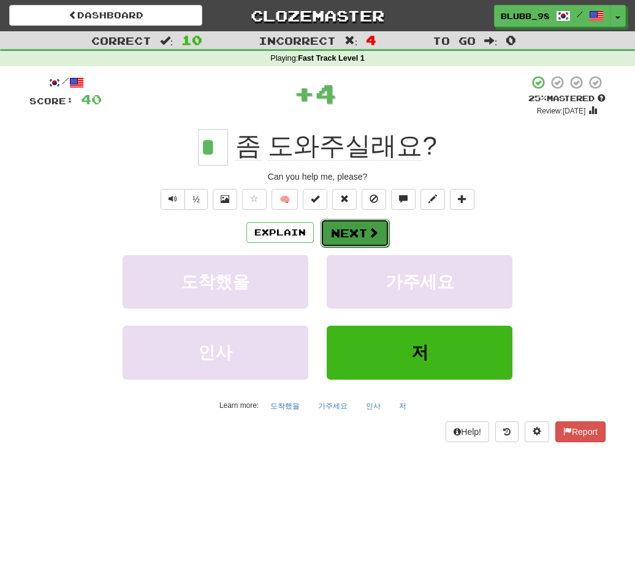
click at [348, 224] on button "Next" at bounding box center [355, 233] width 69 height 28
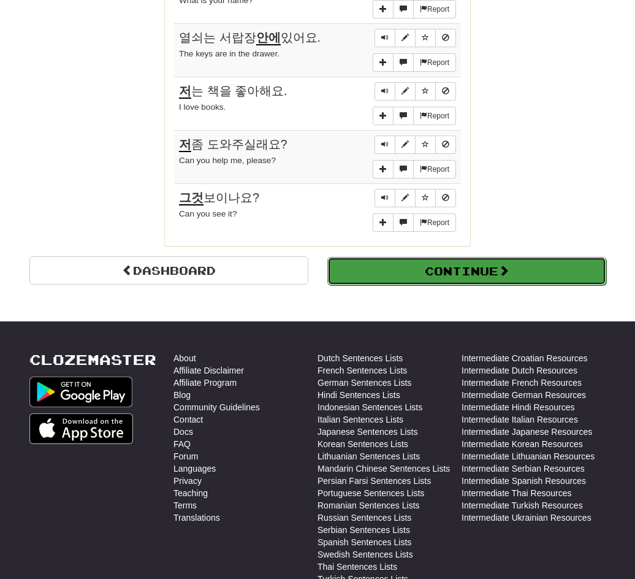
click at [468, 267] on button "Continue" at bounding box center [466, 271] width 279 height 28
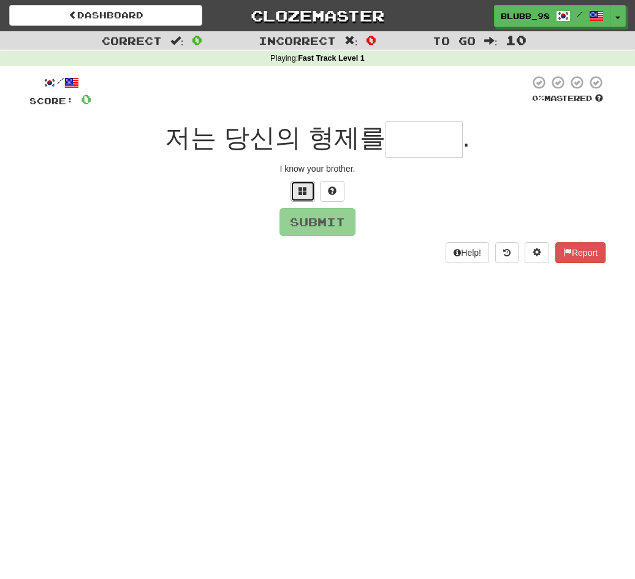
click at [305, 190] on span at bounding box center [303, 190] width 9 height 9
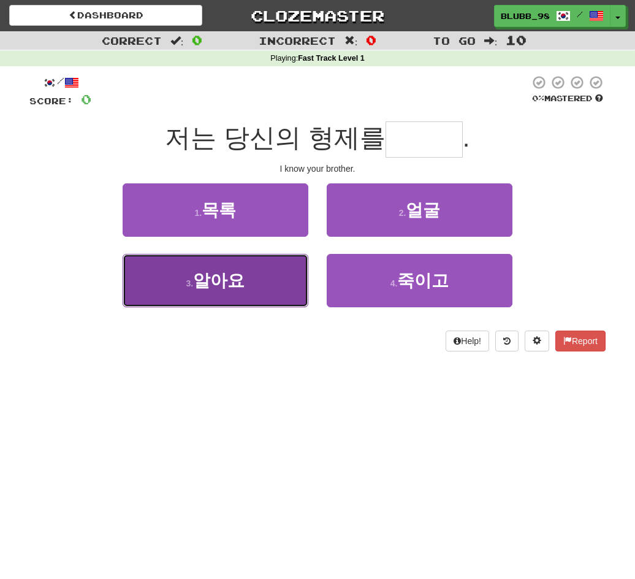
click at [269, 287] on button "3 . 알아요" at bounding box center [216, 280] width 186 height 53
type input "***"
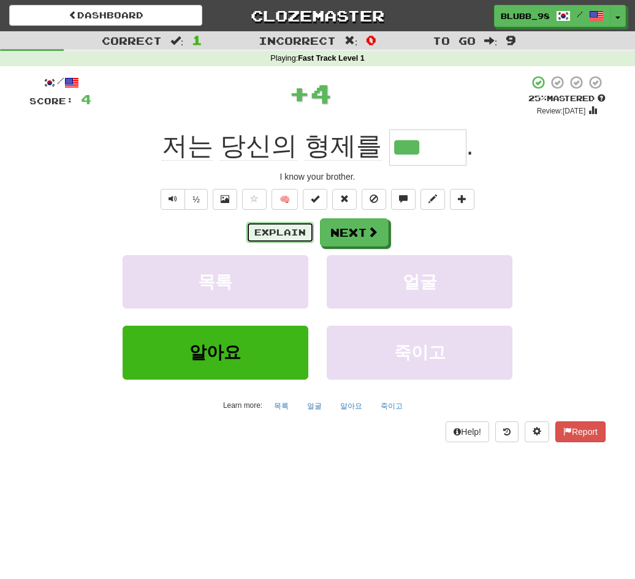
click at [280, 229] on button "Explain" at bounding box center [279, 232] width 67 height 21
